Goal: Information Seeking & Learning: Understand process/instructions

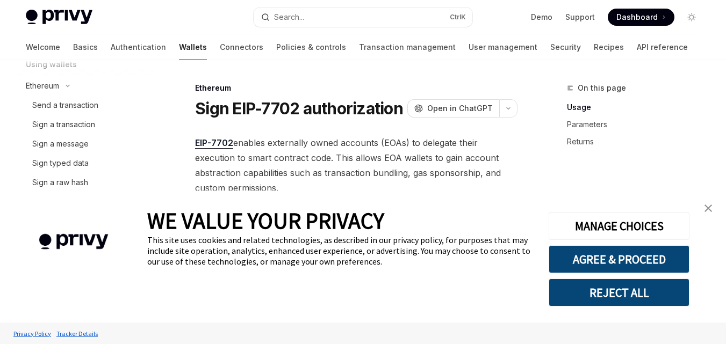
drag, startPoint x: 441, startPoint y: 106, endPoint x: 402, endPoint y: 161, distance: 67.1
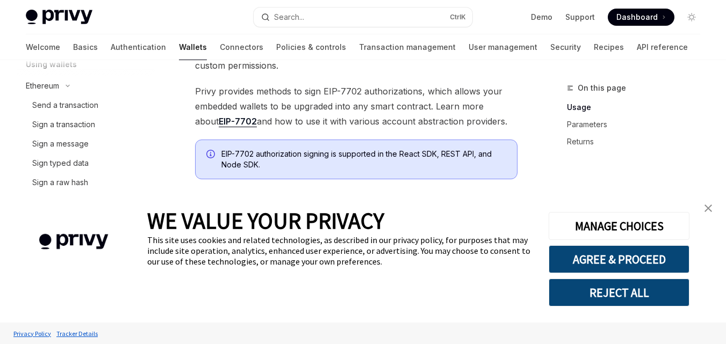
scroll to position [107, 0]
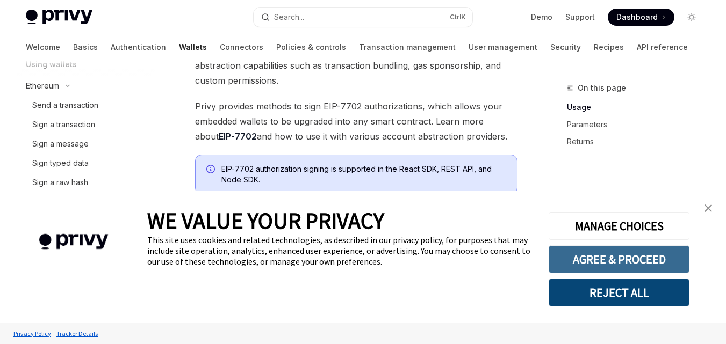
drag, startPoint x: 590, startPoint y: 264, endPoint x: 569, endPoint y: 252, distance: 24.3
click at [589, 264] on button "AGREE & PROCEED" at bounding box center [618, 259] width 141 height 28
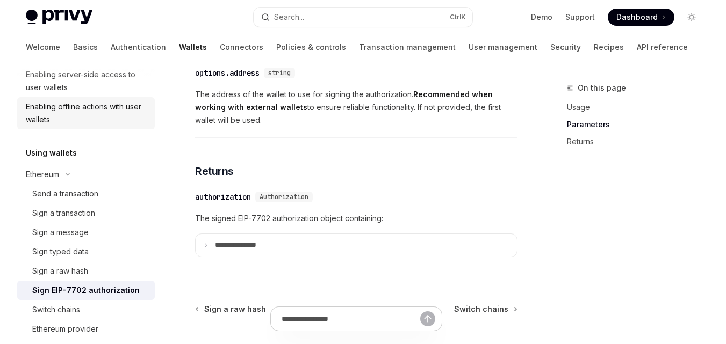
scroll to position [170, 0]
